Goal: Task Accomplishment & Management: Use online tool/utility

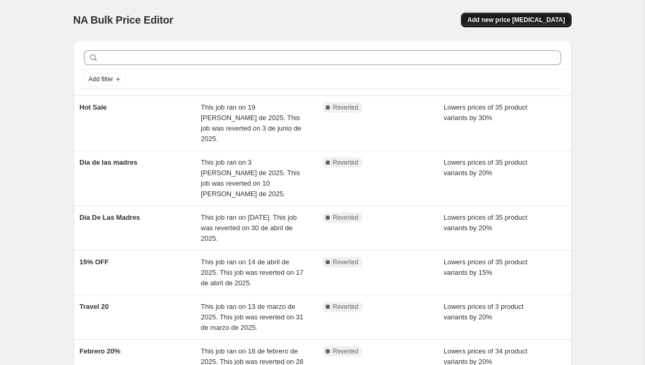
click at [548, 17] on span "Add new price [MEDICAL_DATA]" at bounding box center [516, 20] width 98 height 8
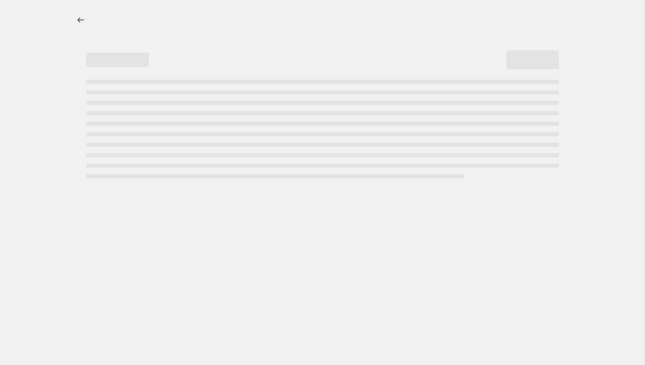
select select "percentage"
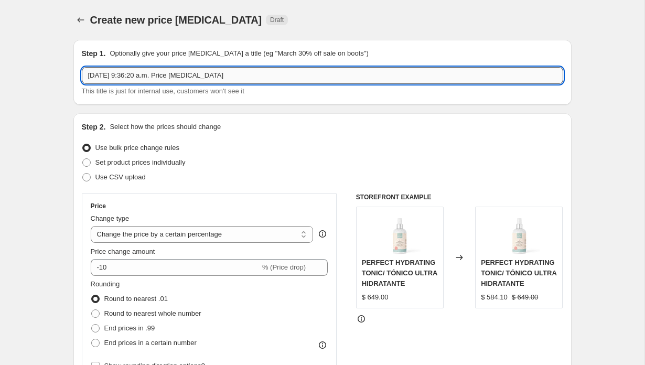
click at [189, 73] on input "[DATE] 9:36:20 a.m. Price [MEDICAL_DATA]" at bounding box center [322, 75] width 481 height 17
type input "Flash Sale Octubre"
click at [332, 139] on div "Step 2. Select how the prices should change Use bulk price change rules Set pro…" at bounding box center [322, 297] width 481 height 351
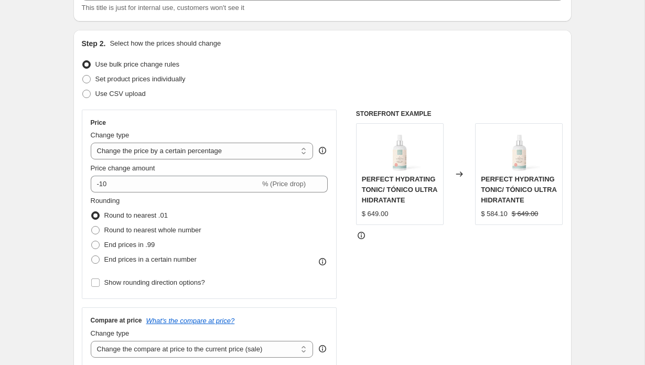
scroll to position [126, 0]
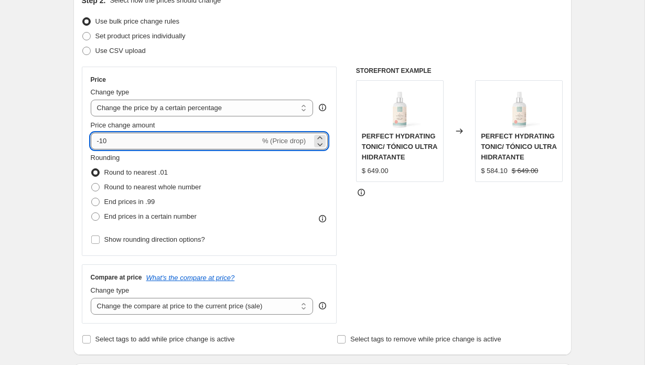
click at [132, 146] on input "-10" at bounding box center [175, 141] width 169 height 17
type input "-1"
type input "-25"
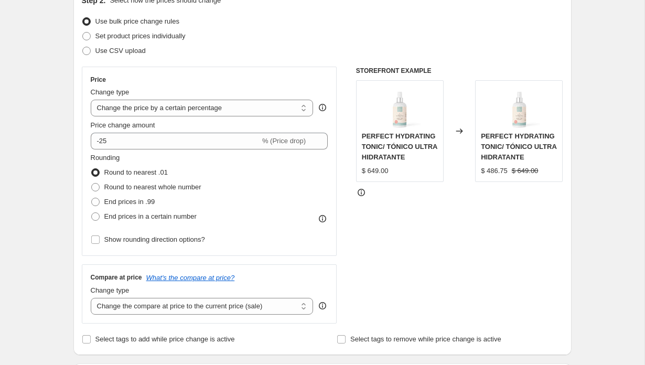
click at [246, 62] on div "Step 2. Select how the prices should change Use bulk price change rules Set pro…" at bounding box center [322, 170] width 481 height 351
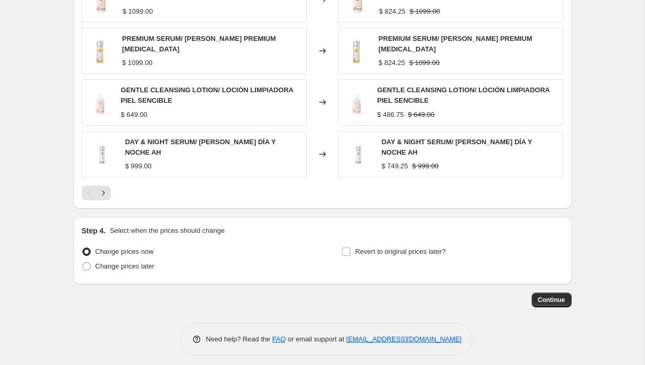
scroll to position [693, 0]
click at [347, 248] on input "Revert to original prices later?" at bounding box center [346, 252] width 8 height 8
checkbox input "true"
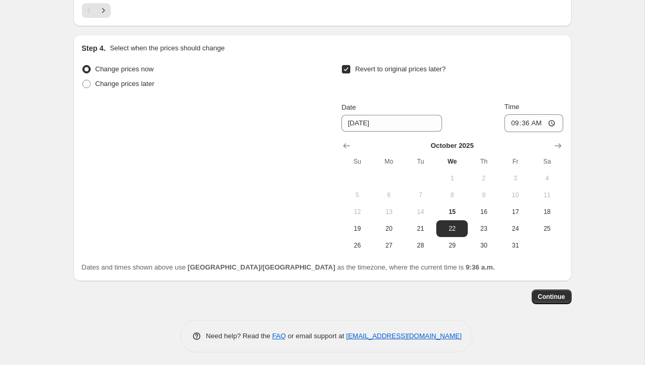
scroll to position [873, 0]
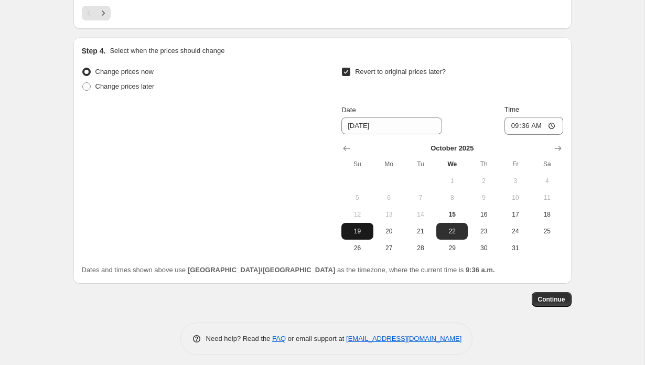
click at [352, 227] on span "19" at bounding box center [356, 231] width 23 height 8
type input "[DATE]"
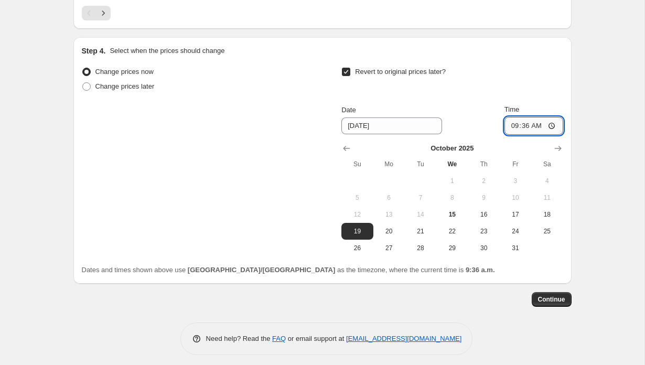
click at [523, 118] on input "09:36" at bounding box center [533, 126] width 59 height 18
click at [534, 122] on input "11:36" at bounding box center [533, 126] width 59 height 18
type input "23:59"
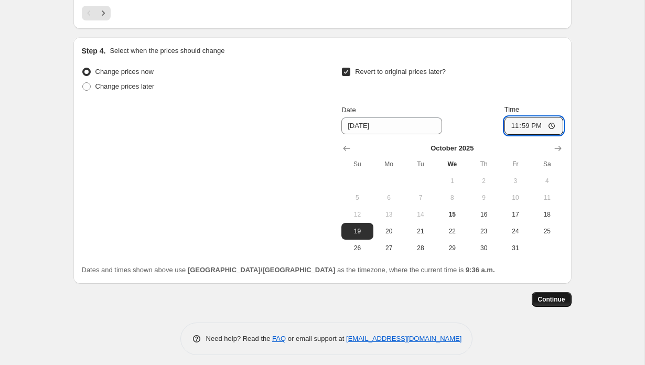
click at [559, 297] on span "Continue" at bounding box center [551, 299] width 27 height 8
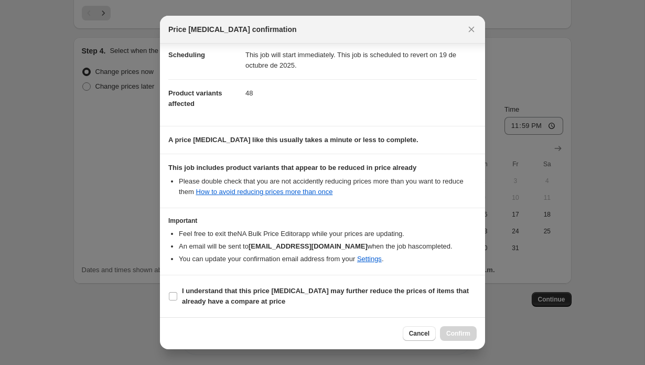
scroll to position [87, 0]
click at [170, 300] on span ":r24:" at bounding box center [172, 295] width 9 height 9
click at [170, 300] on input "I understand that this price [MEDICAL_DATA] may further reduce the prices of it…" at bounding box center [173, 296] width 8 height 8
checkbox input "true"
click at [455, 333] on span "Confirm" at bounding box center [458, 333] width 24 height 8
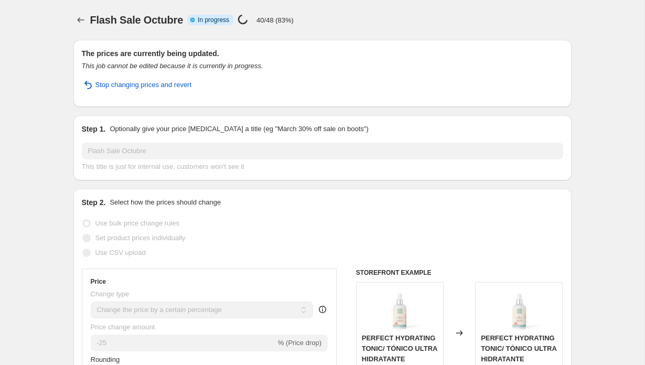
select select "percentage"
